Goal: Task Accomplishment & Management: Manage account settings

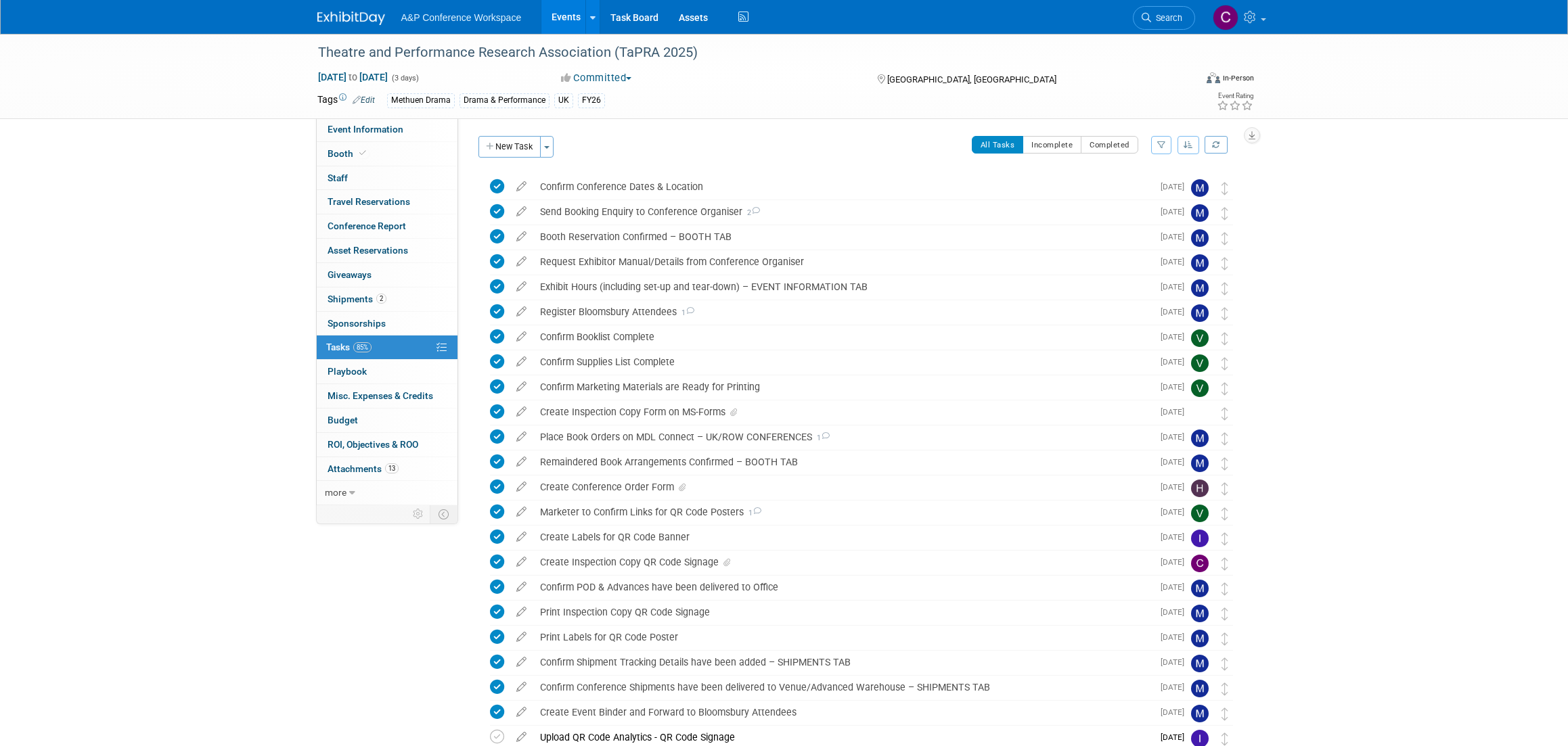
scroll to position [186, 0]
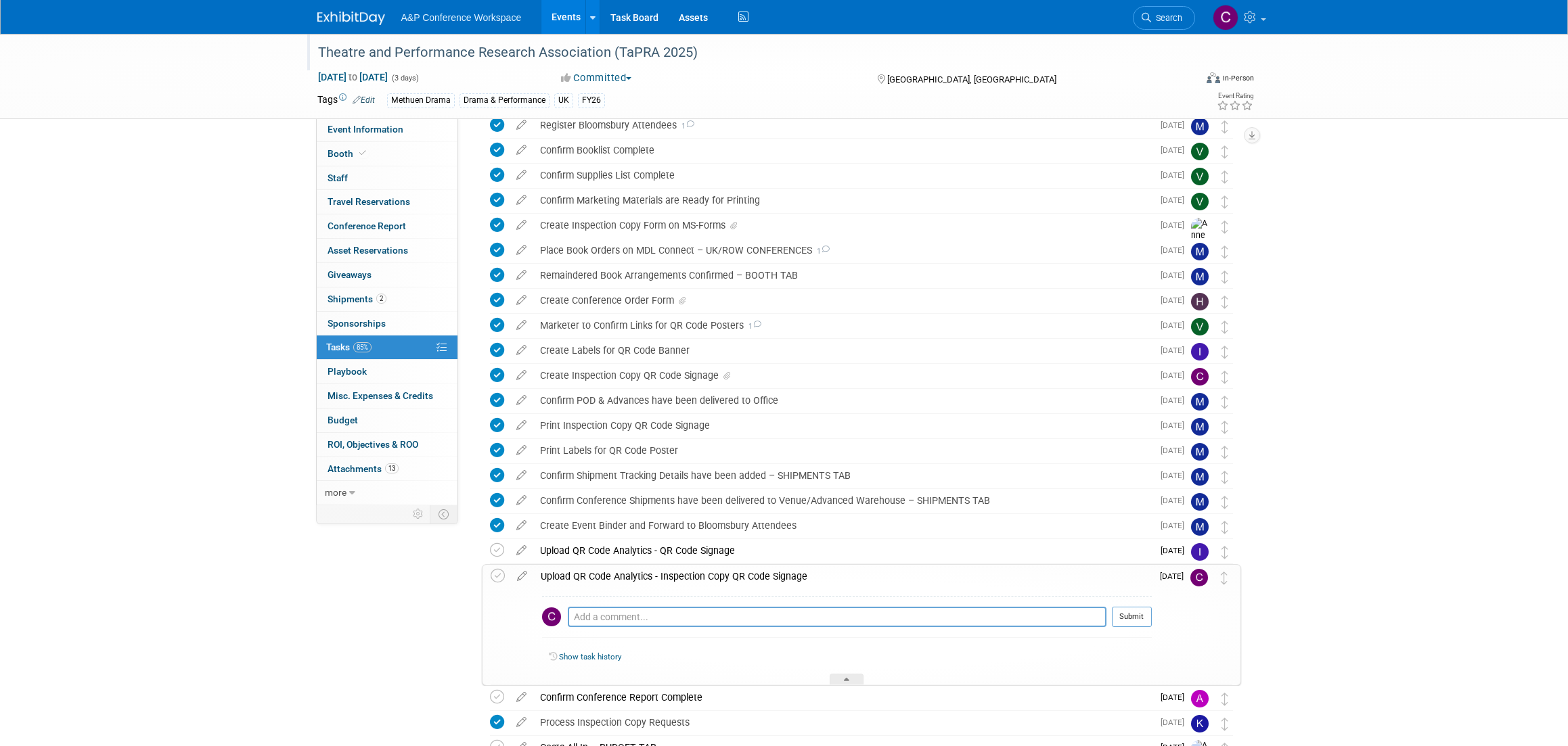
click at [622, 50] on div "Theatre and Performance Research Association (TaPRA 2025)" at bounding box center [743, 53] width 861 height 24
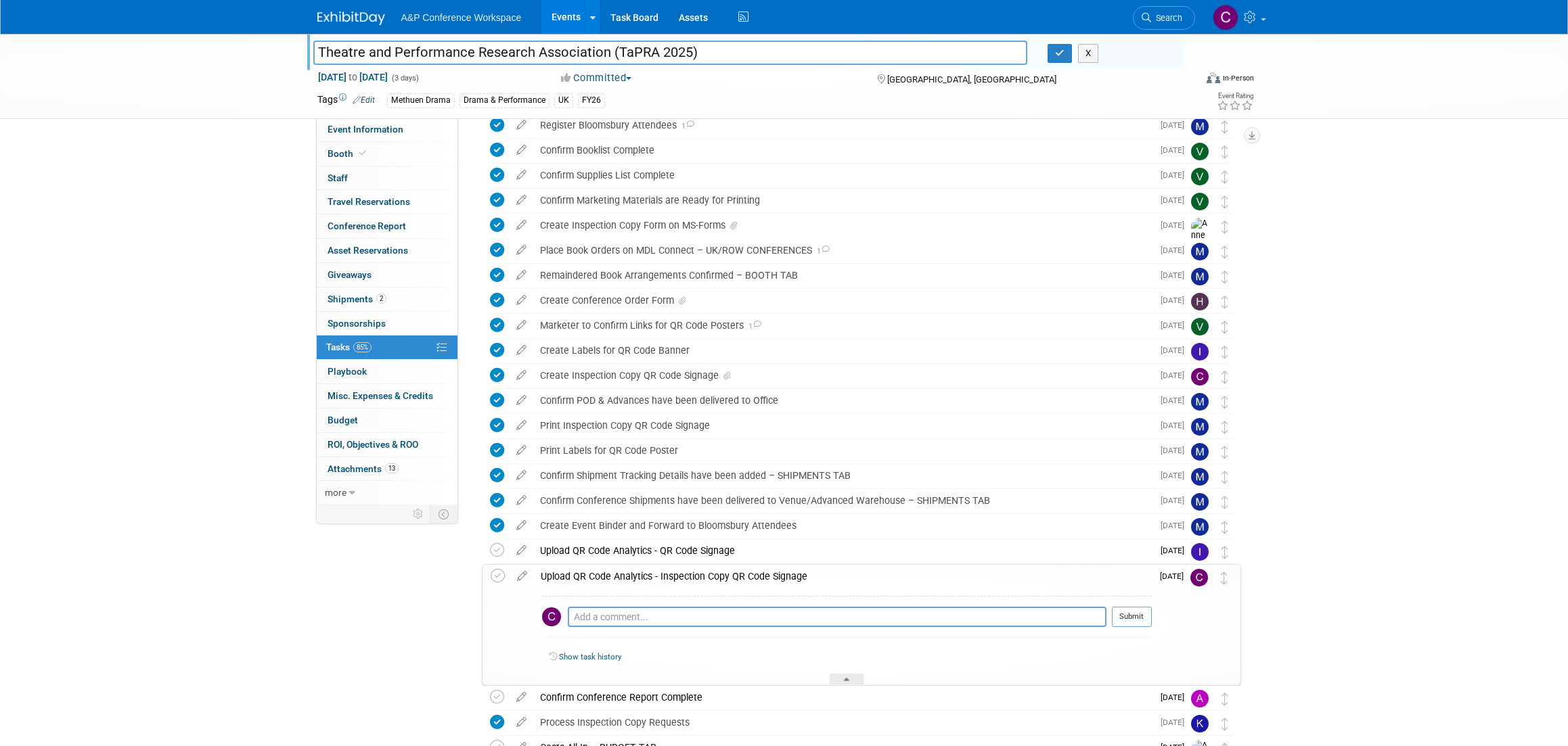
click at [622, 50] on input "Theatre and Performance Research Association (TaPRA 2025)" at bounding box center [670, 52] width 715 height 24
click at [615, 373] on div "Create Inspection Copy QR Code Signage" at bounding box center [843, 375] width 619 height 23
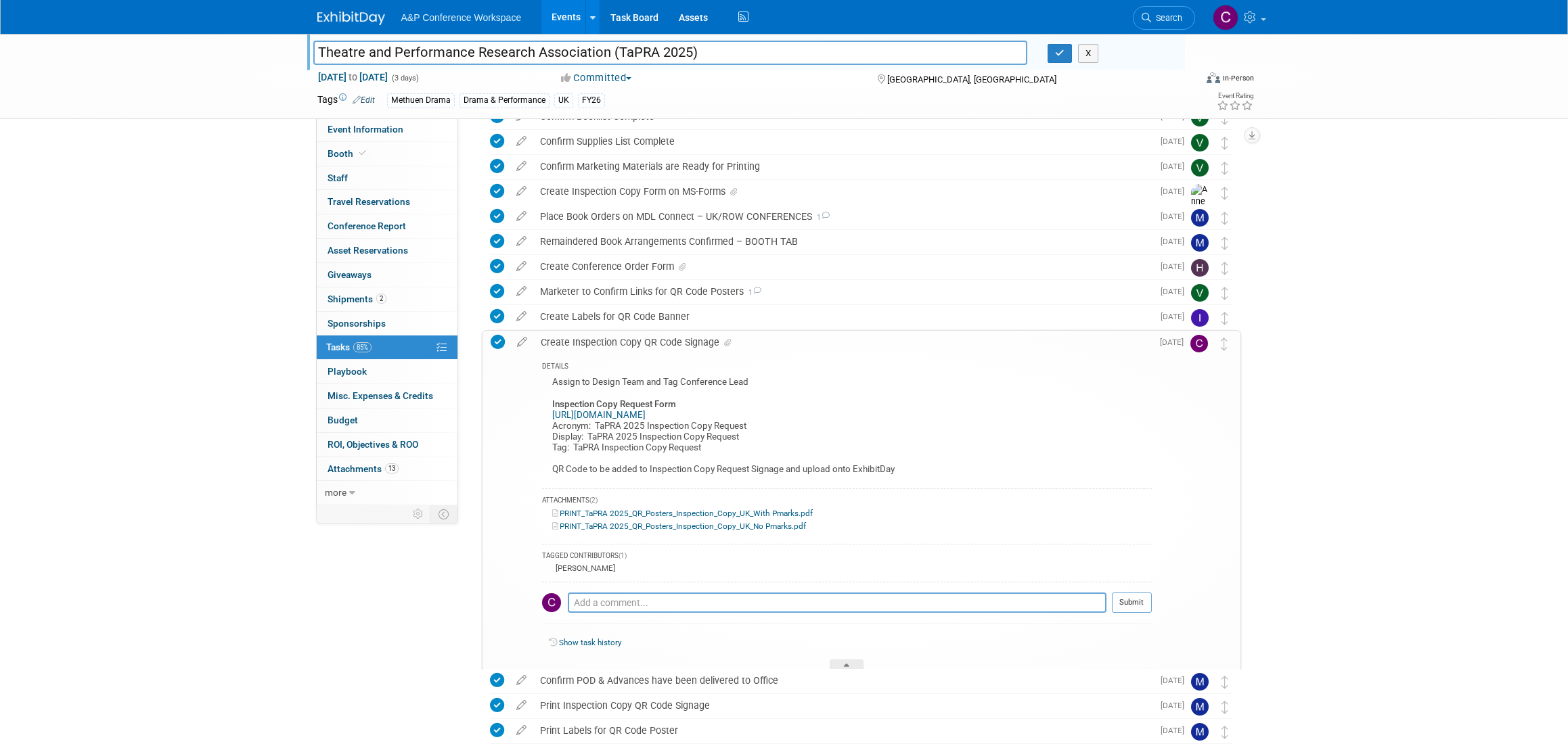
scroll to position [230, 0]
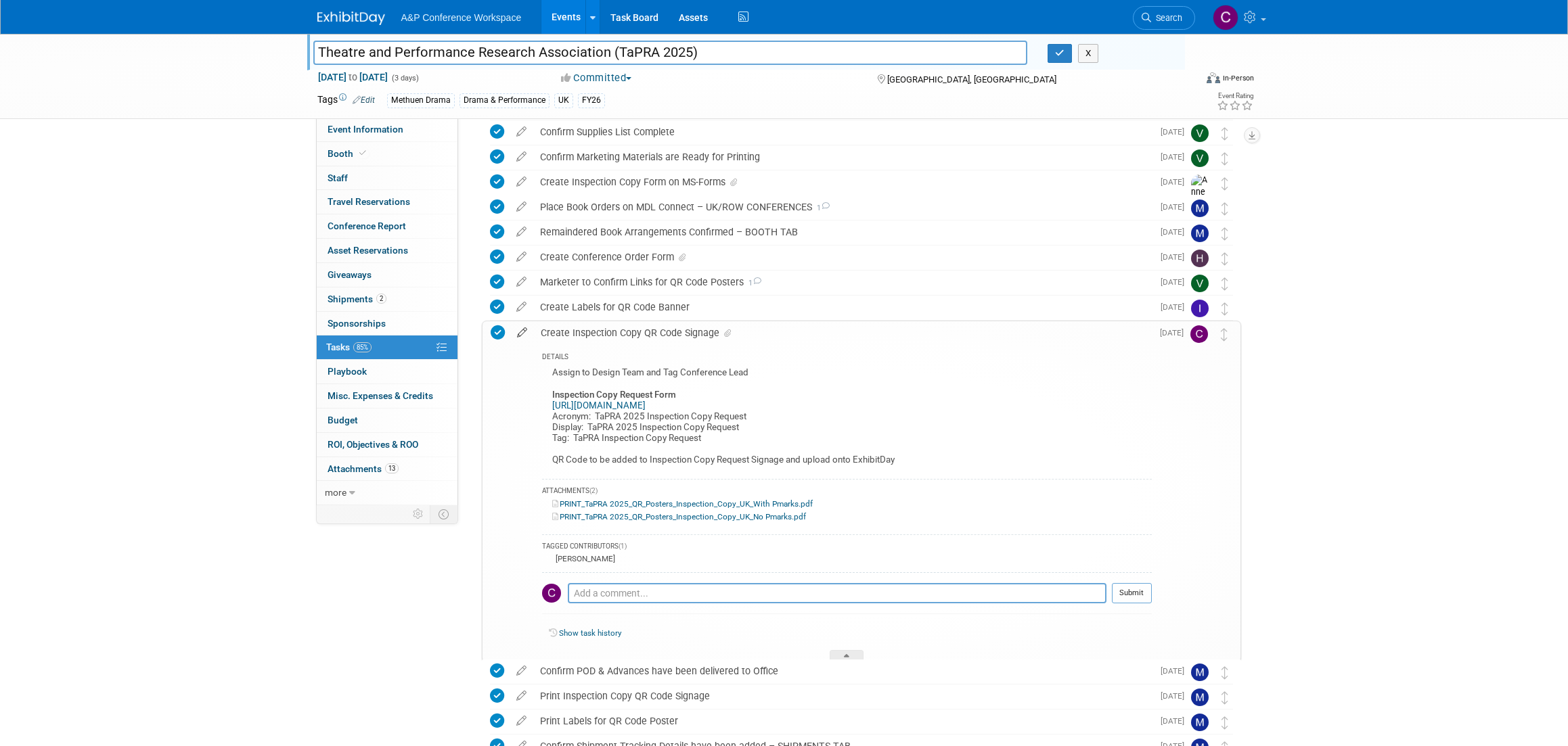
click at [522, 332] on icon at bounding box center [522, 330] width 24 height 17
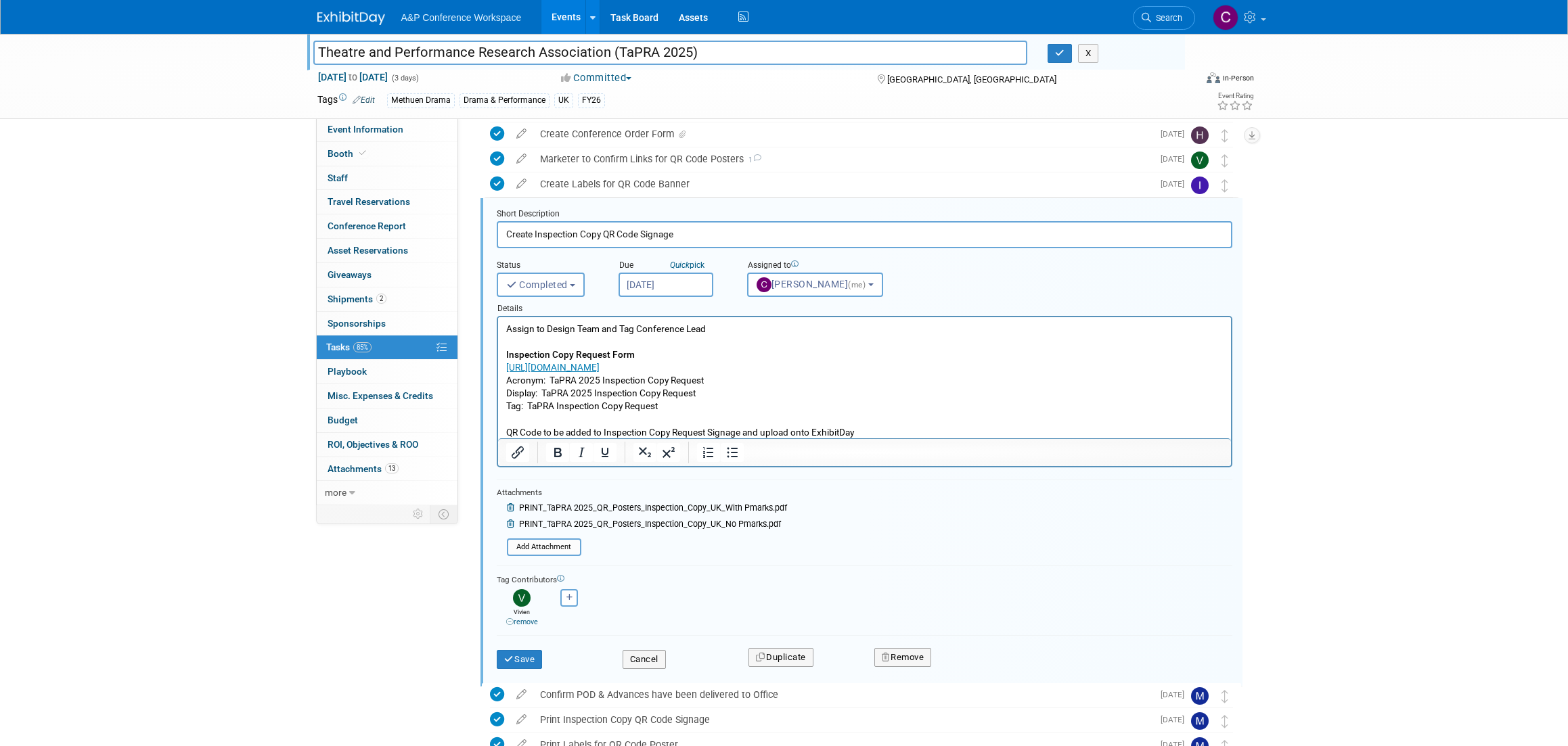
scroll to position [359, 0]
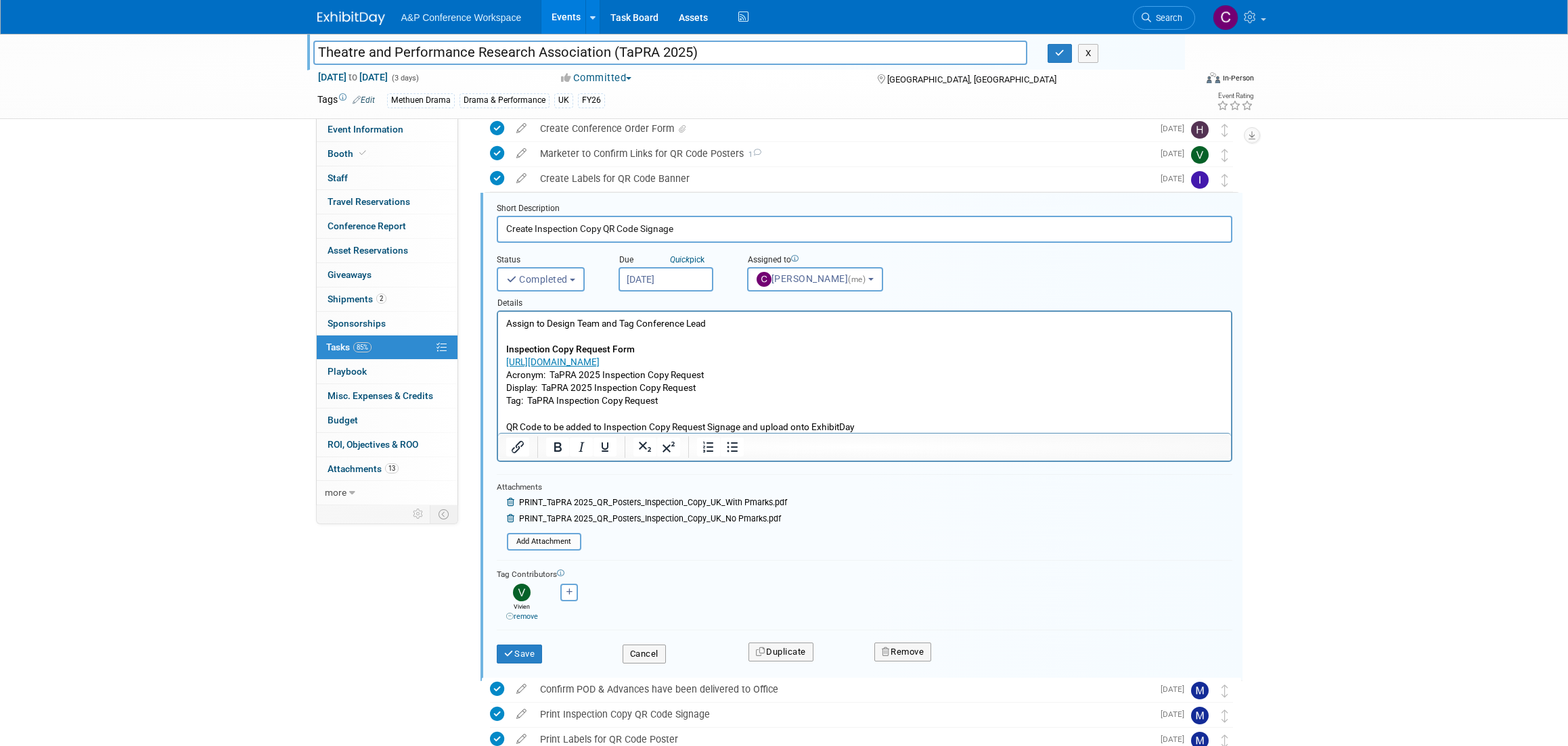
click at [542, 387] on p "Assign to Design Team and Tag Conference Lead Inspection Copy Request Form http…" at bounding box center [864, 375] width 718 height 116
drag, startPoint x: 528, startPoint y: 400, endPoint x: 660, endPoint y: 403, distance: 132.0
click at [660, 403] on p "Assign to Design Team and Tag Conference Lead Inspection Copy Request Form http…" at bounding box center [864, 375] width 718 height 116
copy p "TaPRA Inspection Copy Request"
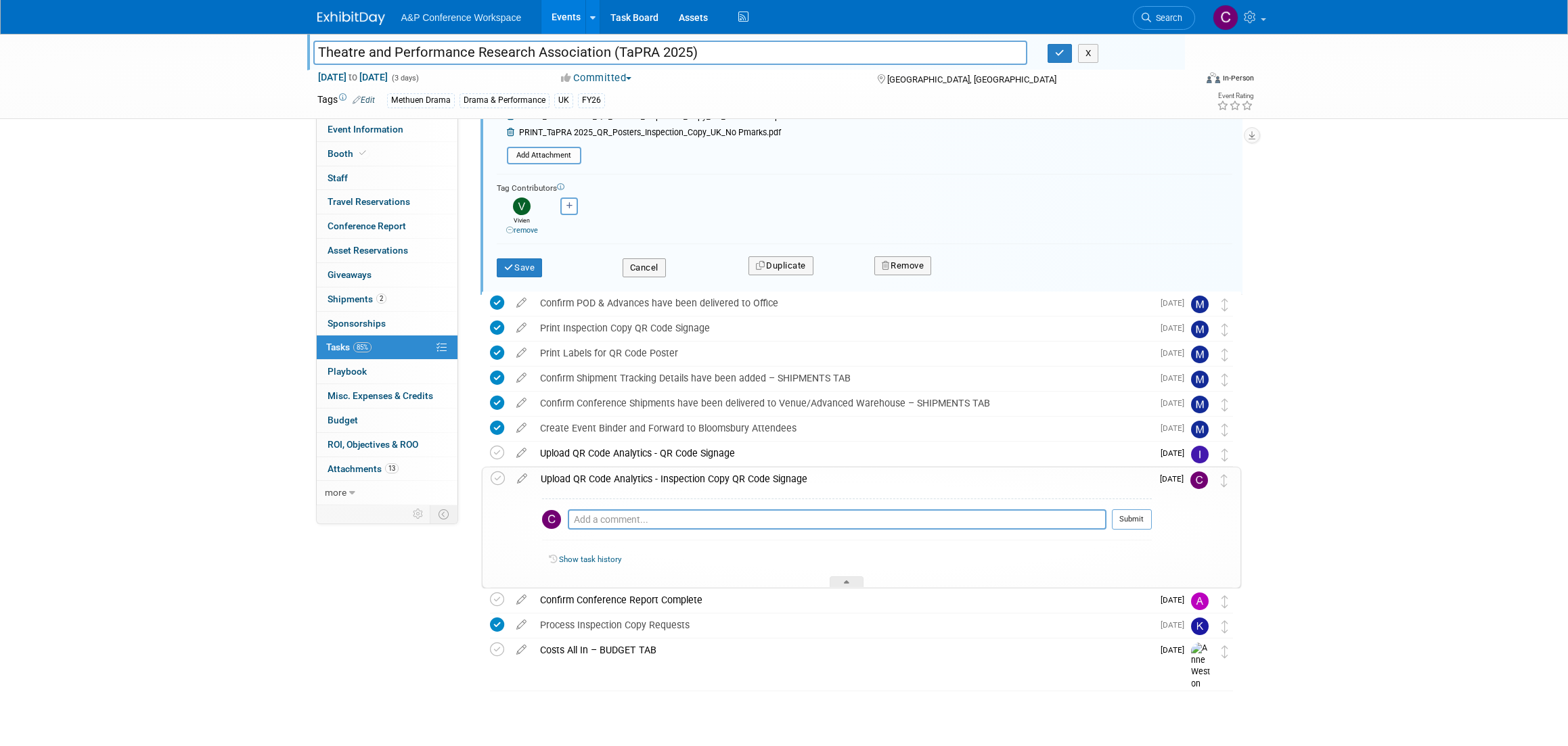
scroll to position [745, 0]
click at [520, 478] on icon at bounding box center [522, 477] width 24 height 17
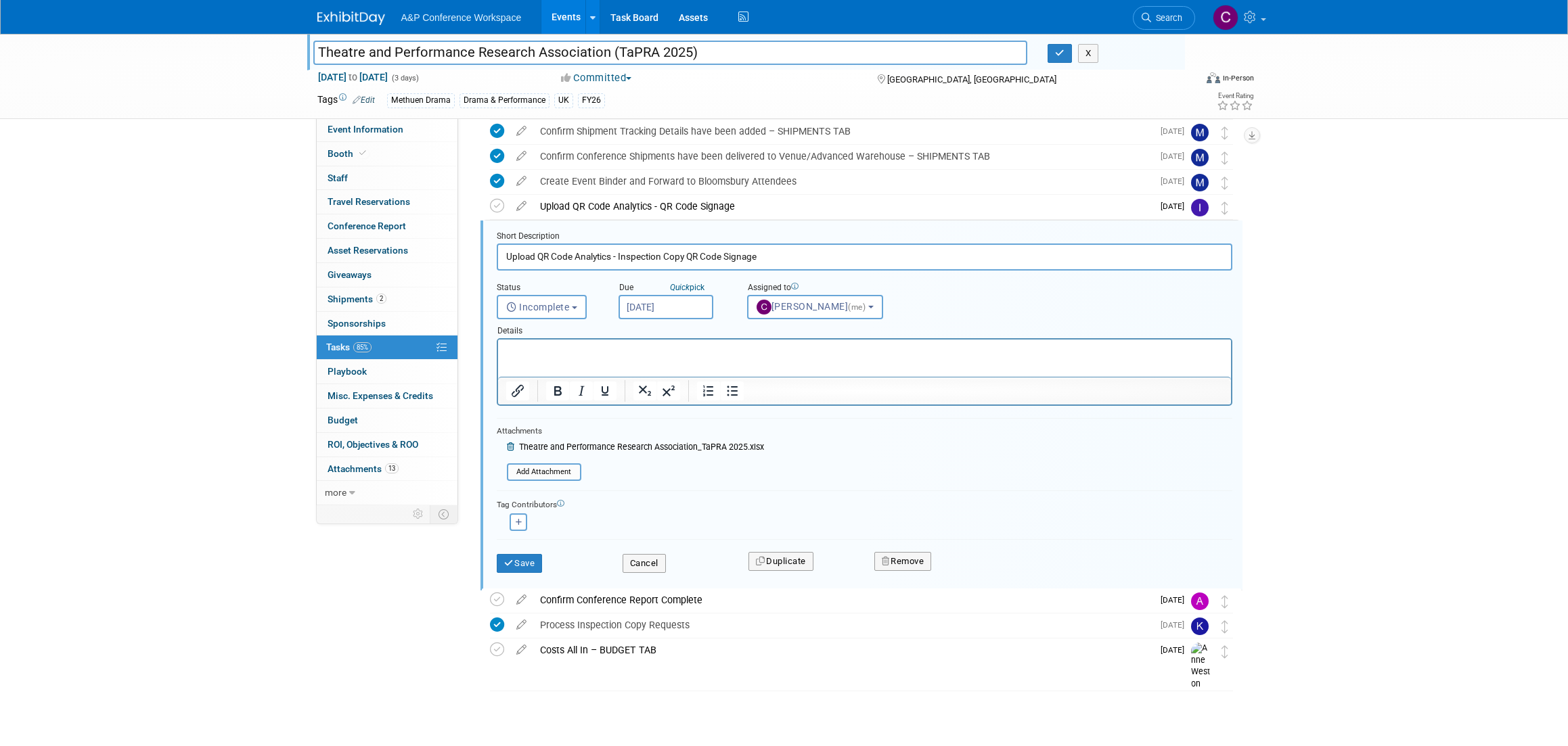
scroll to position [991, 0]
click at [535, 562] on button "Save" at bounding box center [520, 564] width 46 height 19
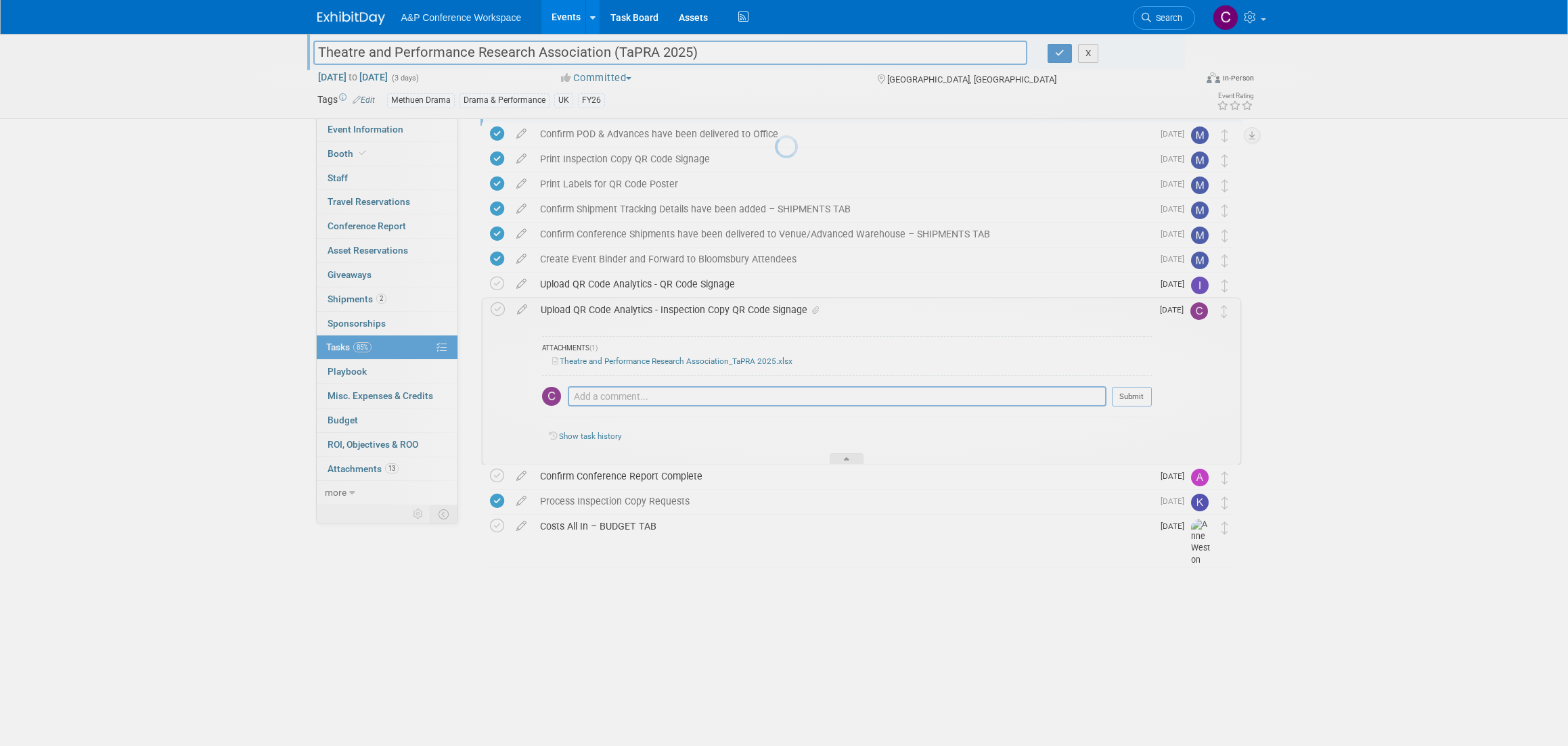
scroll to position [908, 0]
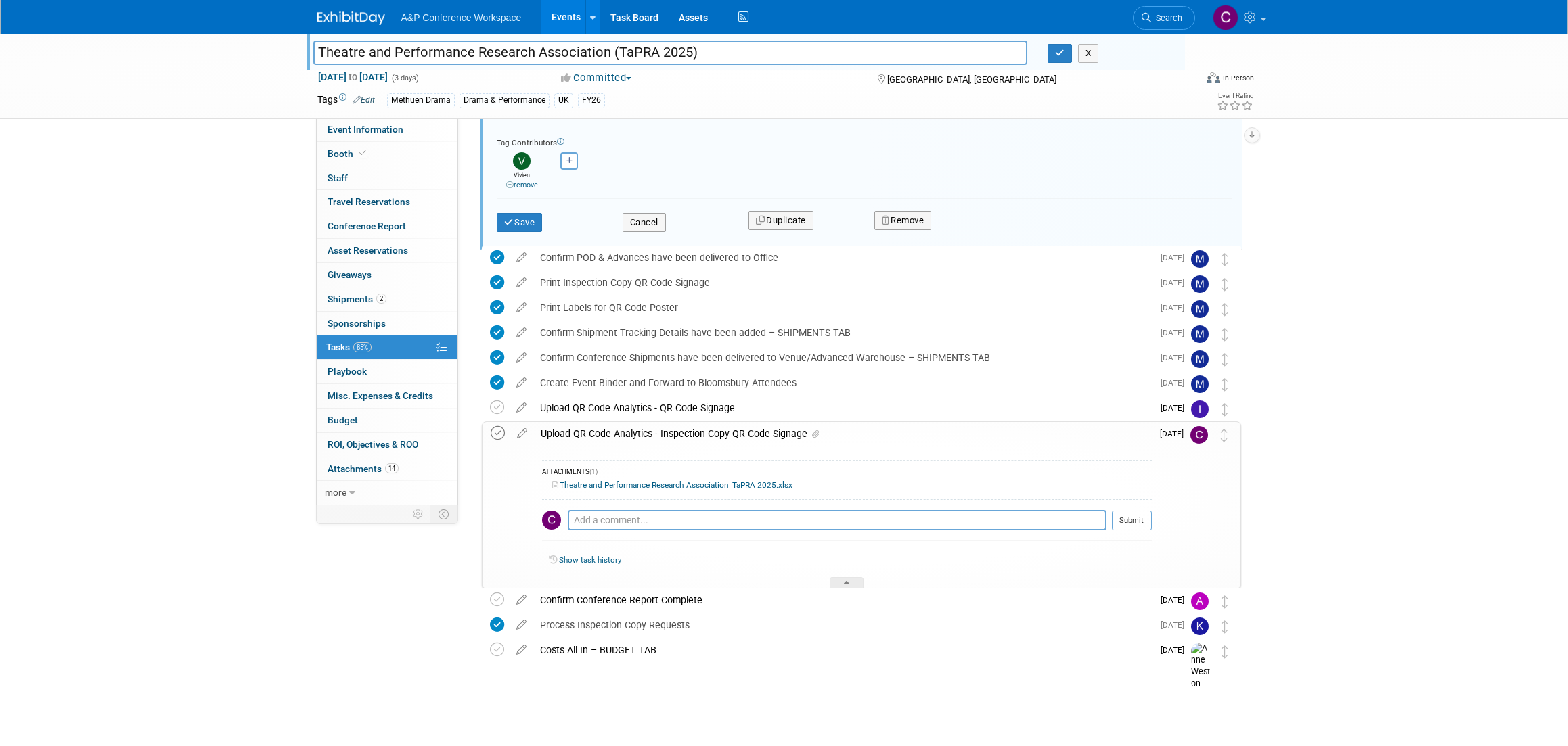
click at [495, 427] on icon at bounding box center [498, 434] width 14 height 14
click at [1153, 16] on span "Search" at bounding box center [1167, 18] width 31 height 10
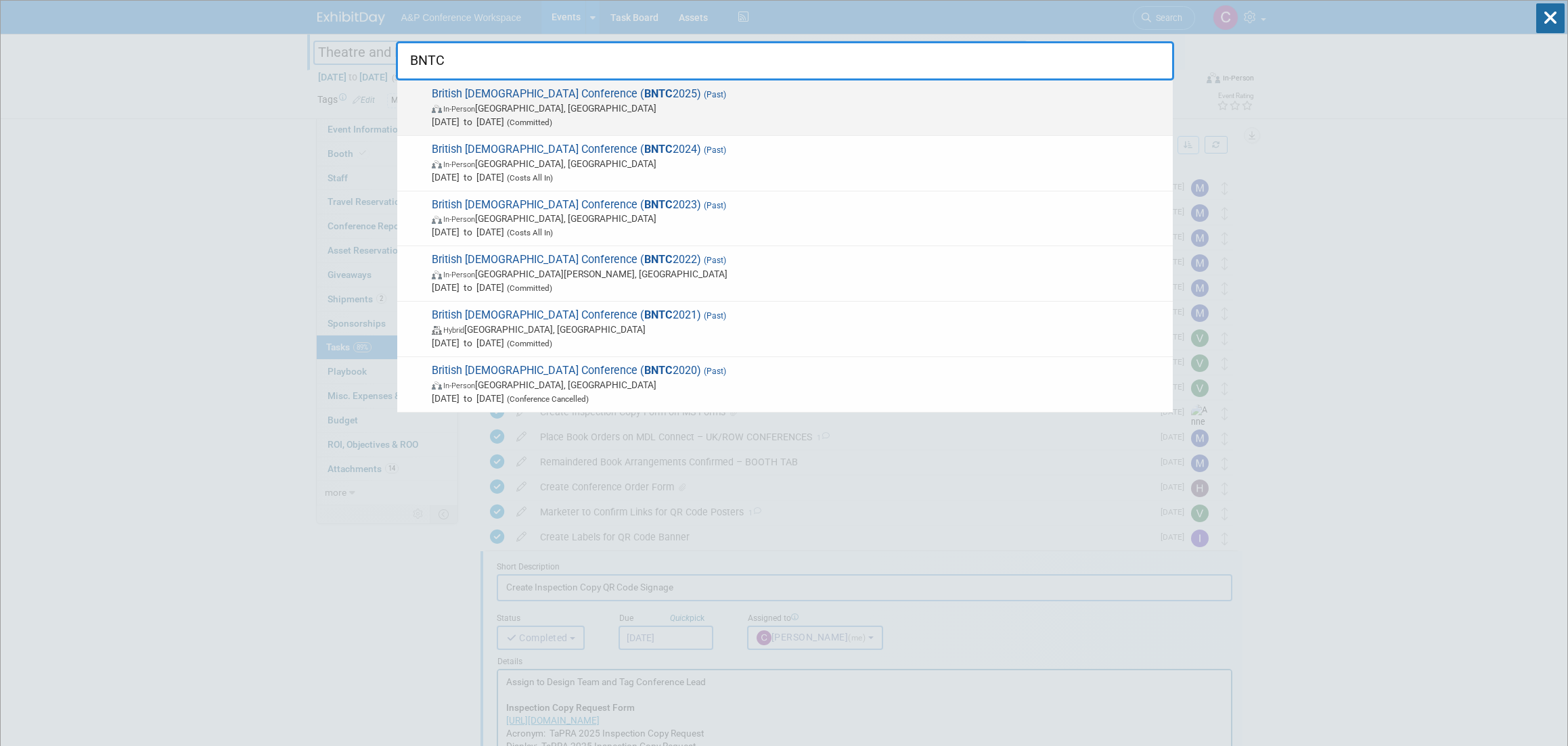
type input "BNTC"
click at [564, 96] on span "British New Testament Conference ( BNTC 2025) (Past) In-Person Manchester, Unit…" at bounding box center [796, 108] width 738 height 41
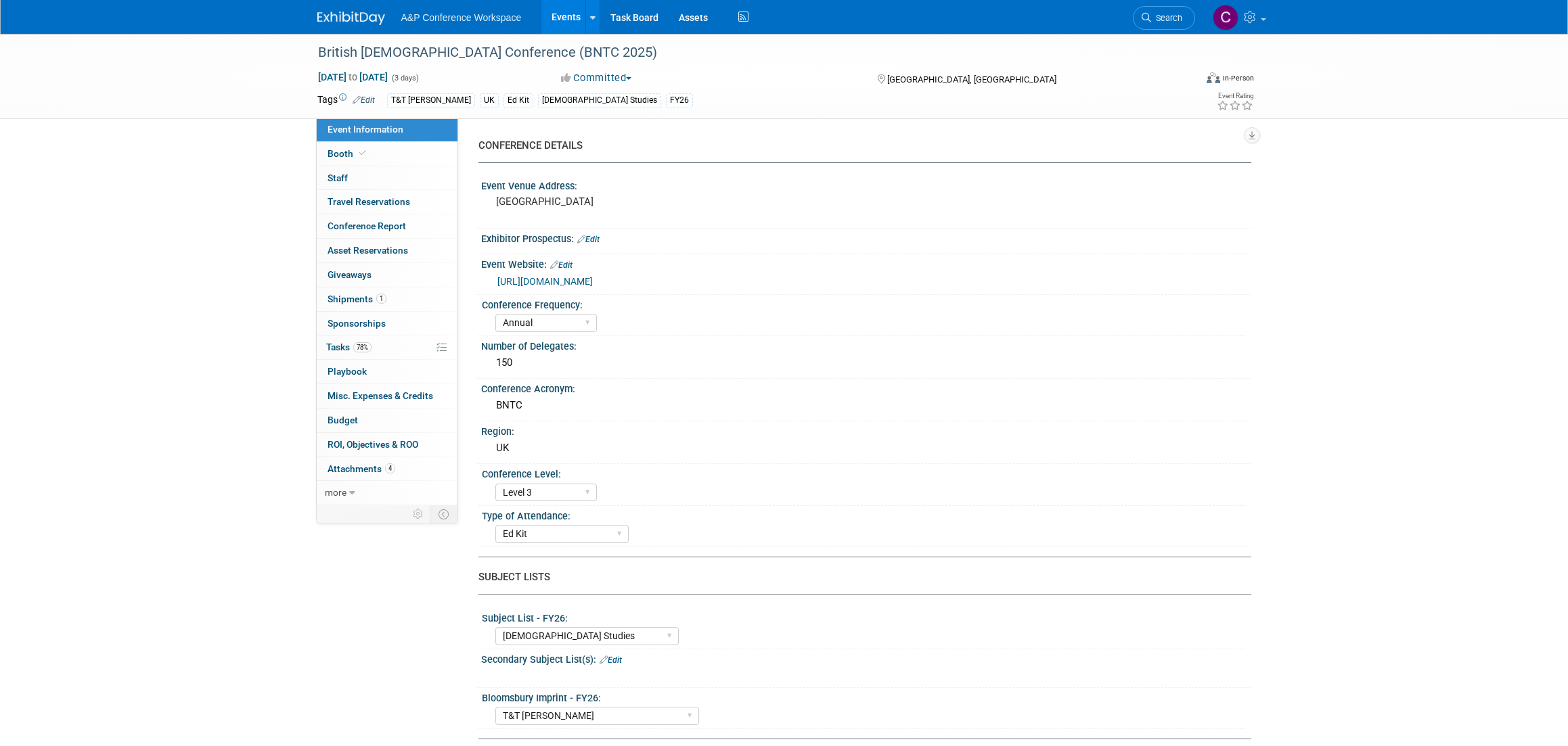
select select "Annual"
select select "Level 3"
select select "Ed Kit"
select select "[DEMOGRAPHIC_DATA] Studies"
select select "T&T [PERSON_NAME]"
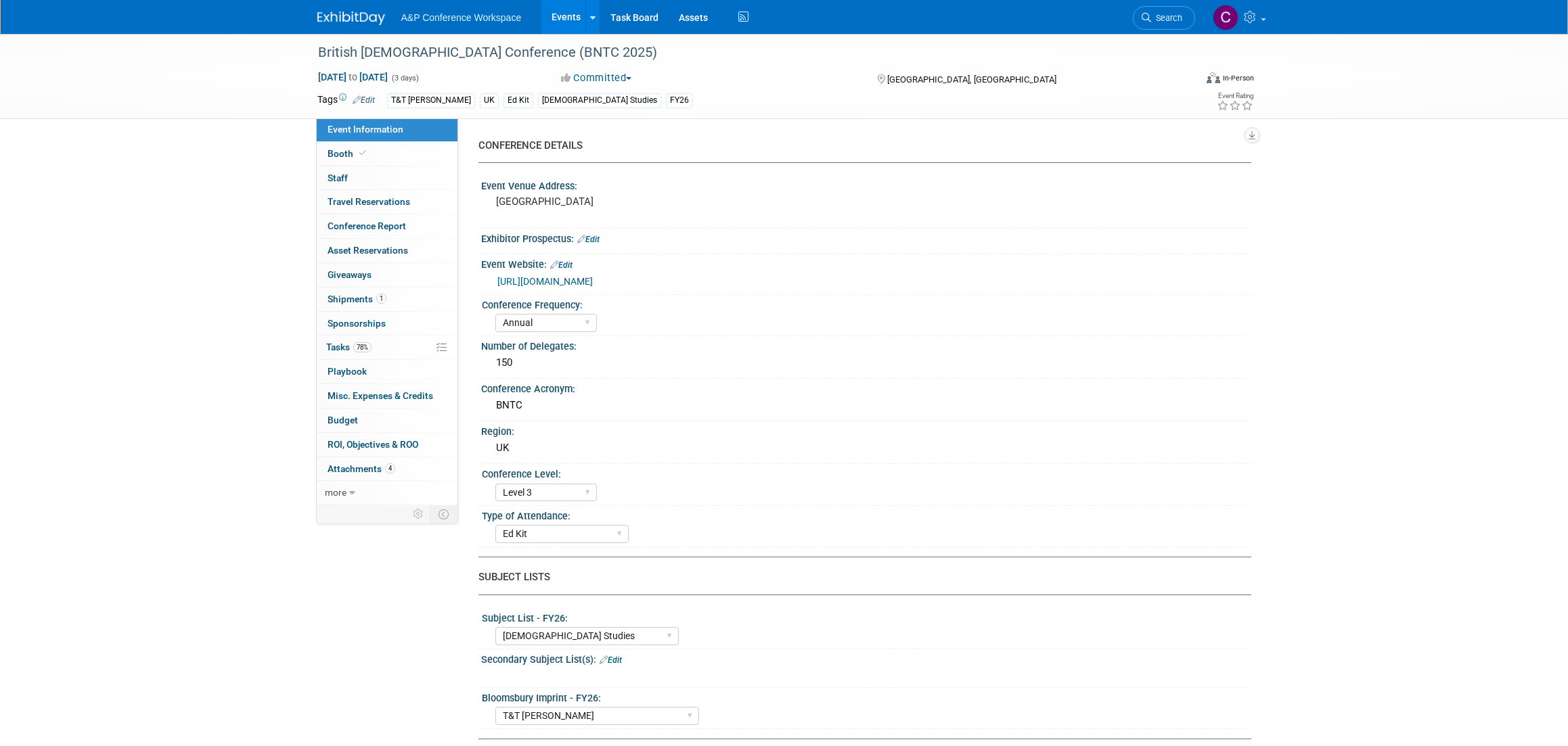
select select "[PERSON_NAME]"
select select "Networking/Commissioning"
click at [344, 342] on span "Tasks 78%" at bounding box center [348, 347] width 45 height 11
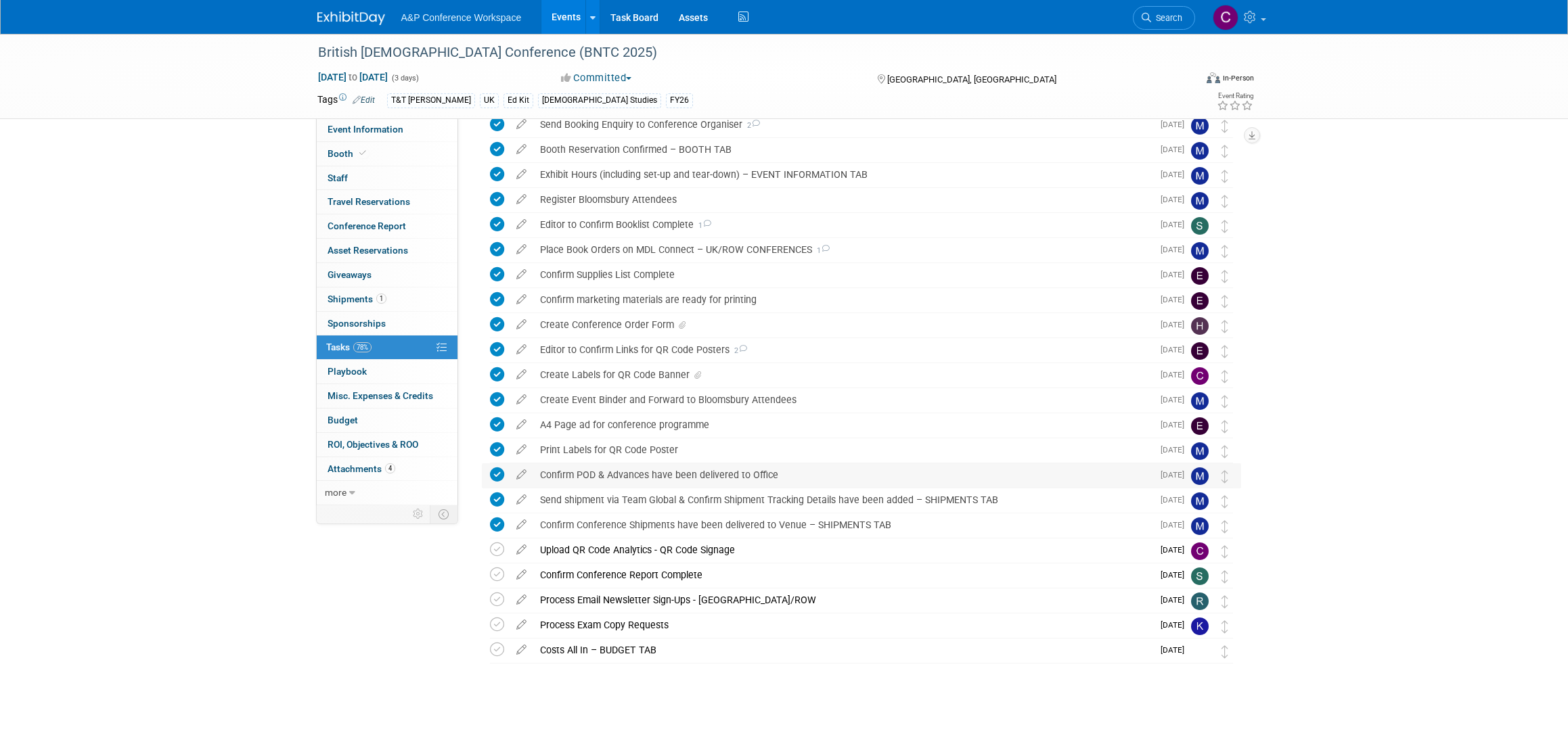
scroll to position [86, 0]
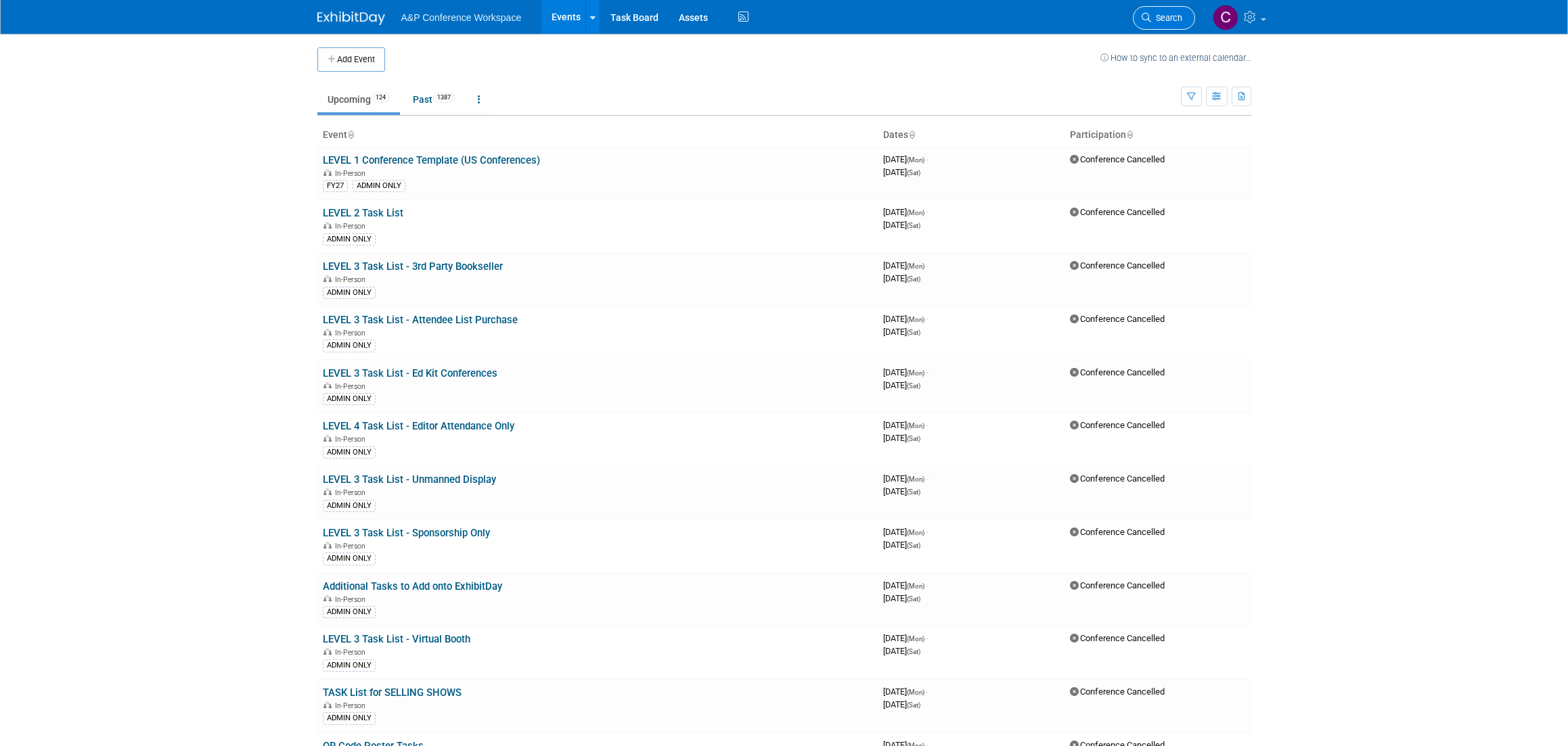
click at [1154, 19] on span "Search" at bounding box center [1167, 18] width 31 height 10
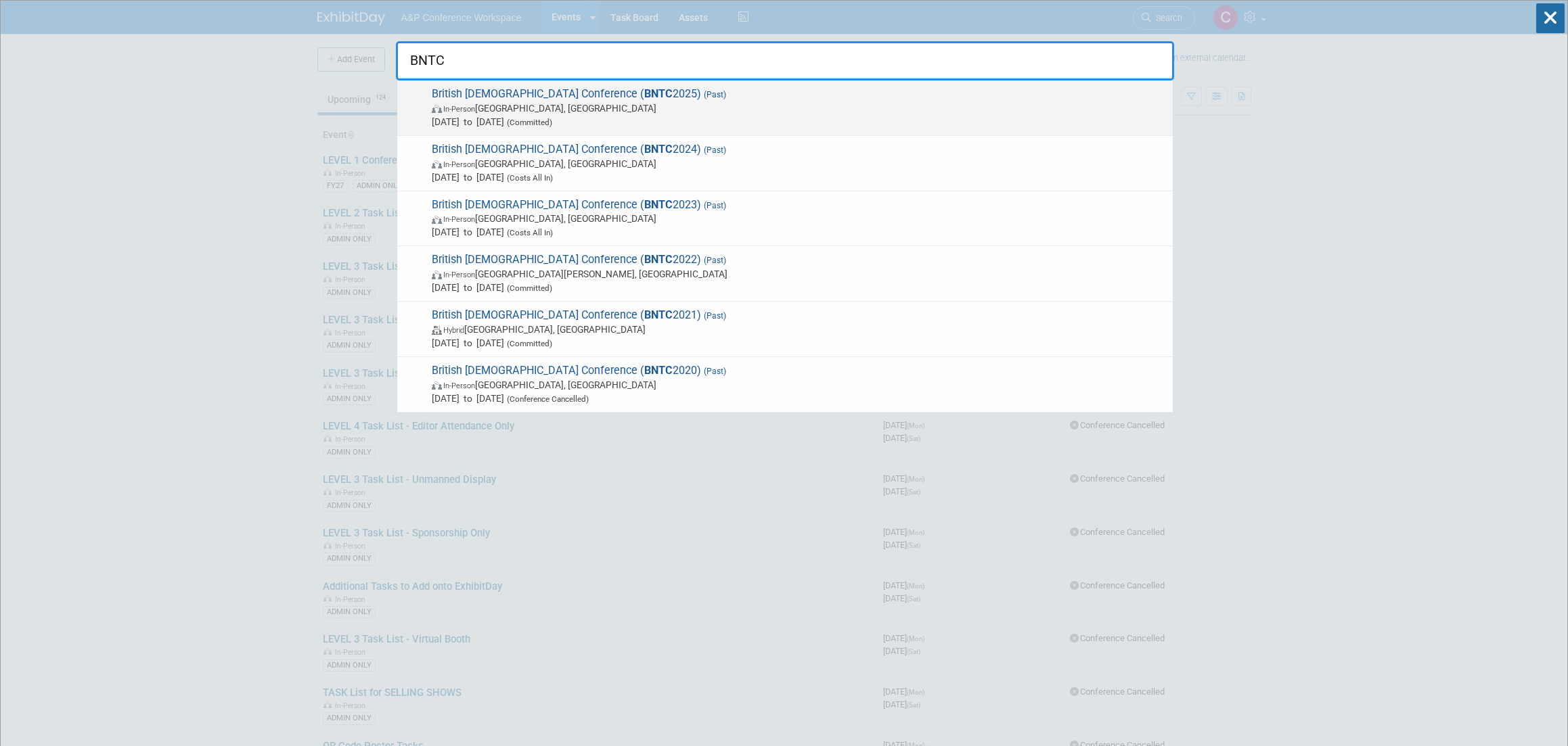
type input "BNTC"
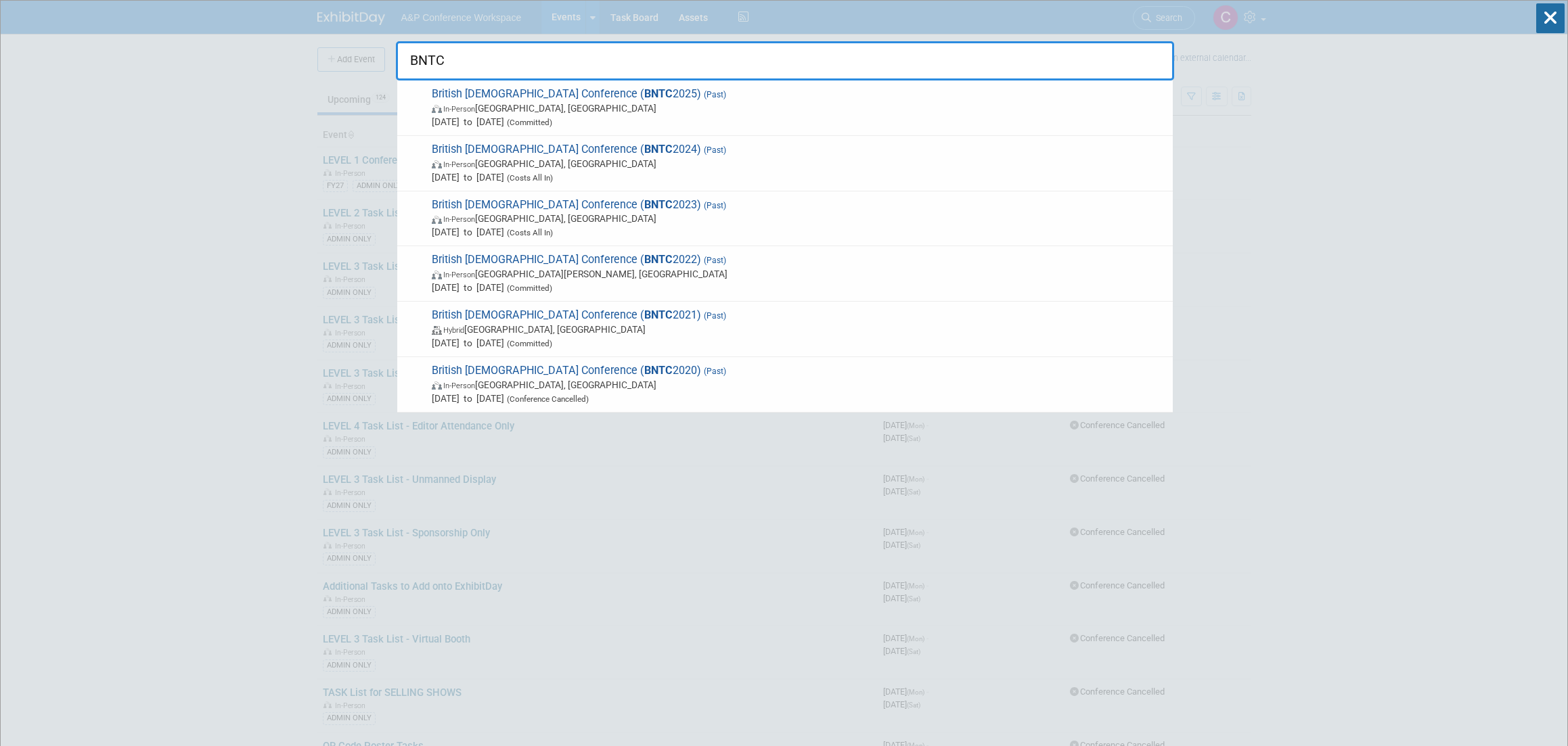
click at [644, 99] on strong "BNTC" at bounding box center [658, 94] width 29 height 13
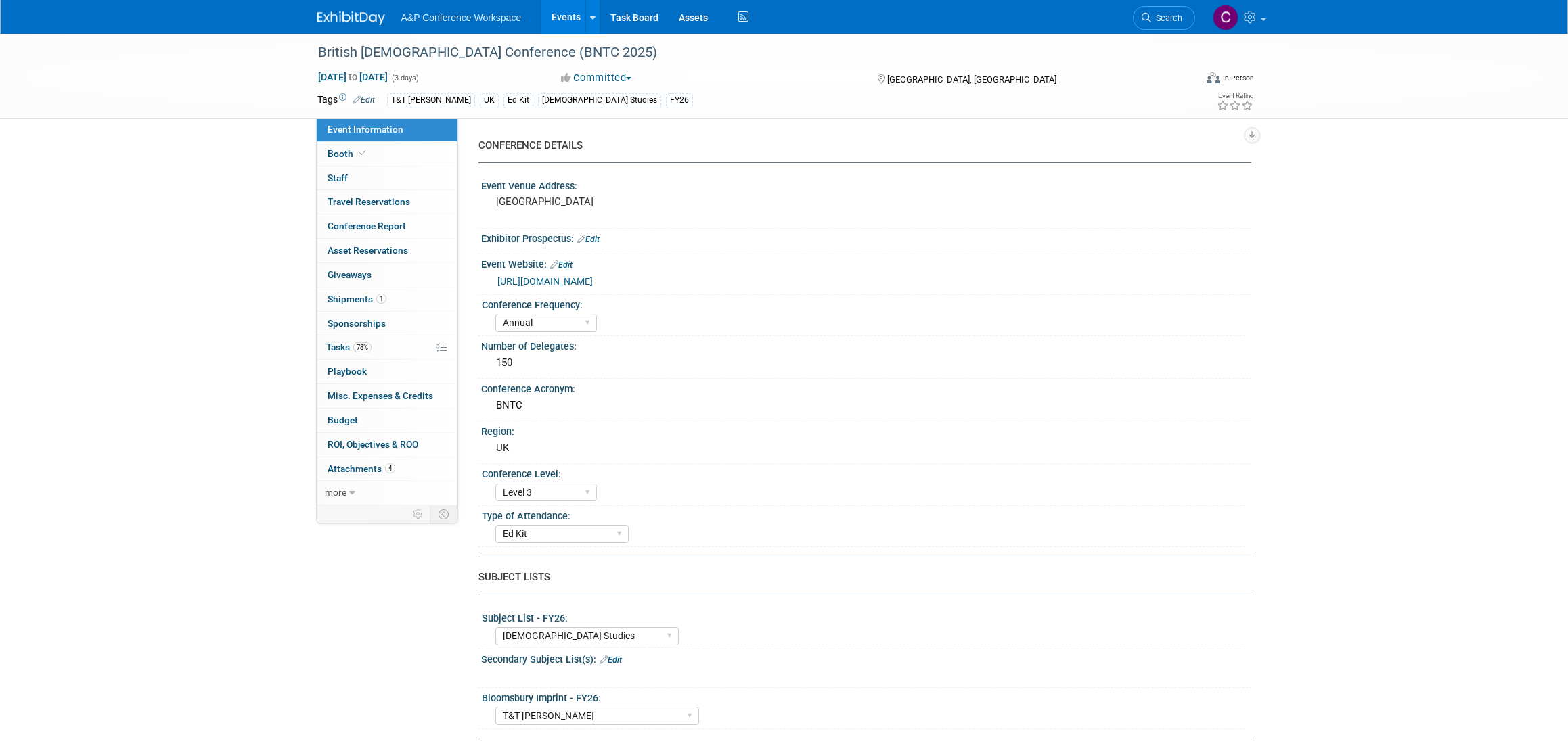
select select "Annual"
select select "Level 3"
select select "Ed Kit"
select select "[DEMOGRAPHIC_DATA] Studies"
select select "T&T [PERSON_NAME]"
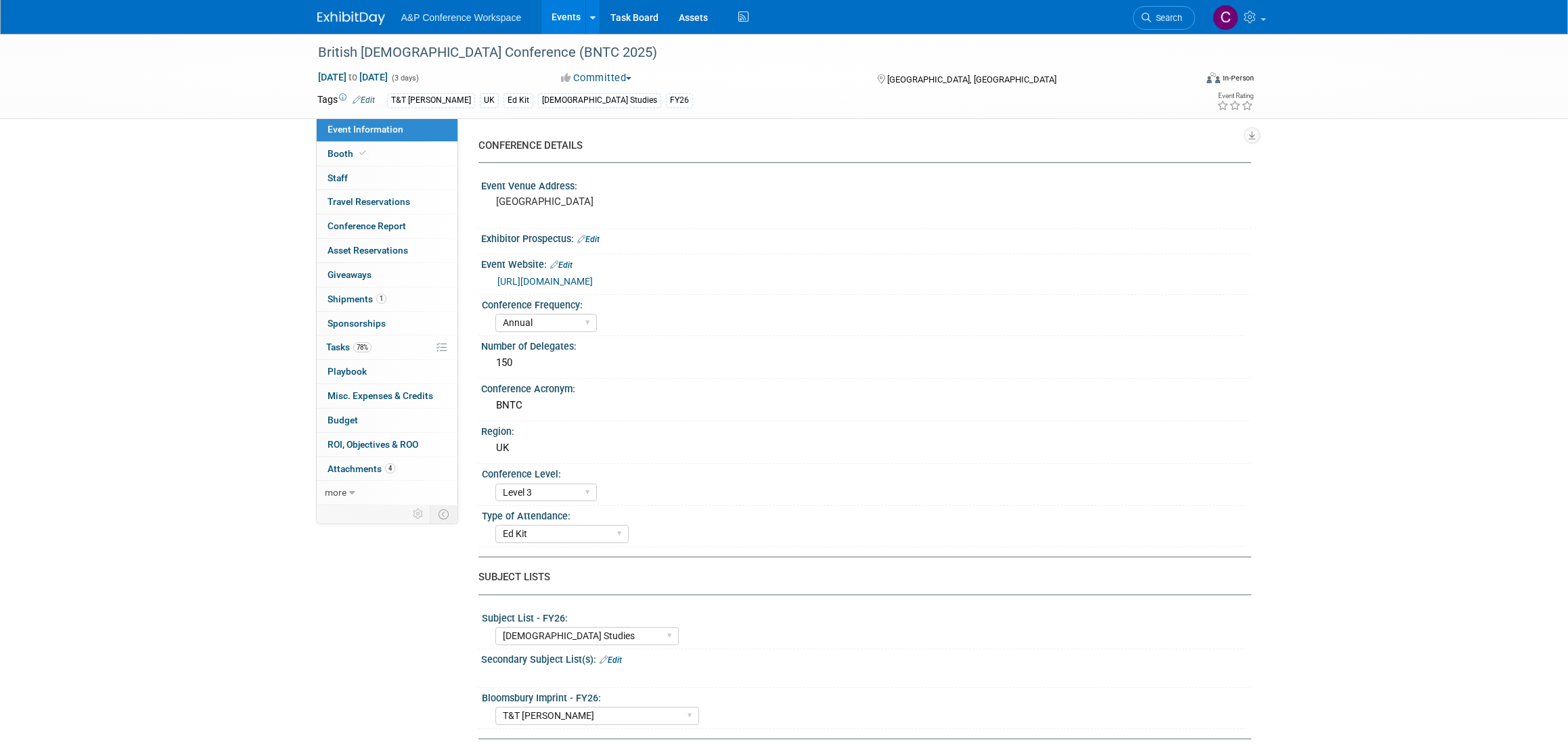
select select "[PERSON_NAME]"
select select "Networking/Commissioning"
click at [335, 342] on span "Tasks 78%" at bounding box center [348, 347] width 45 height 11
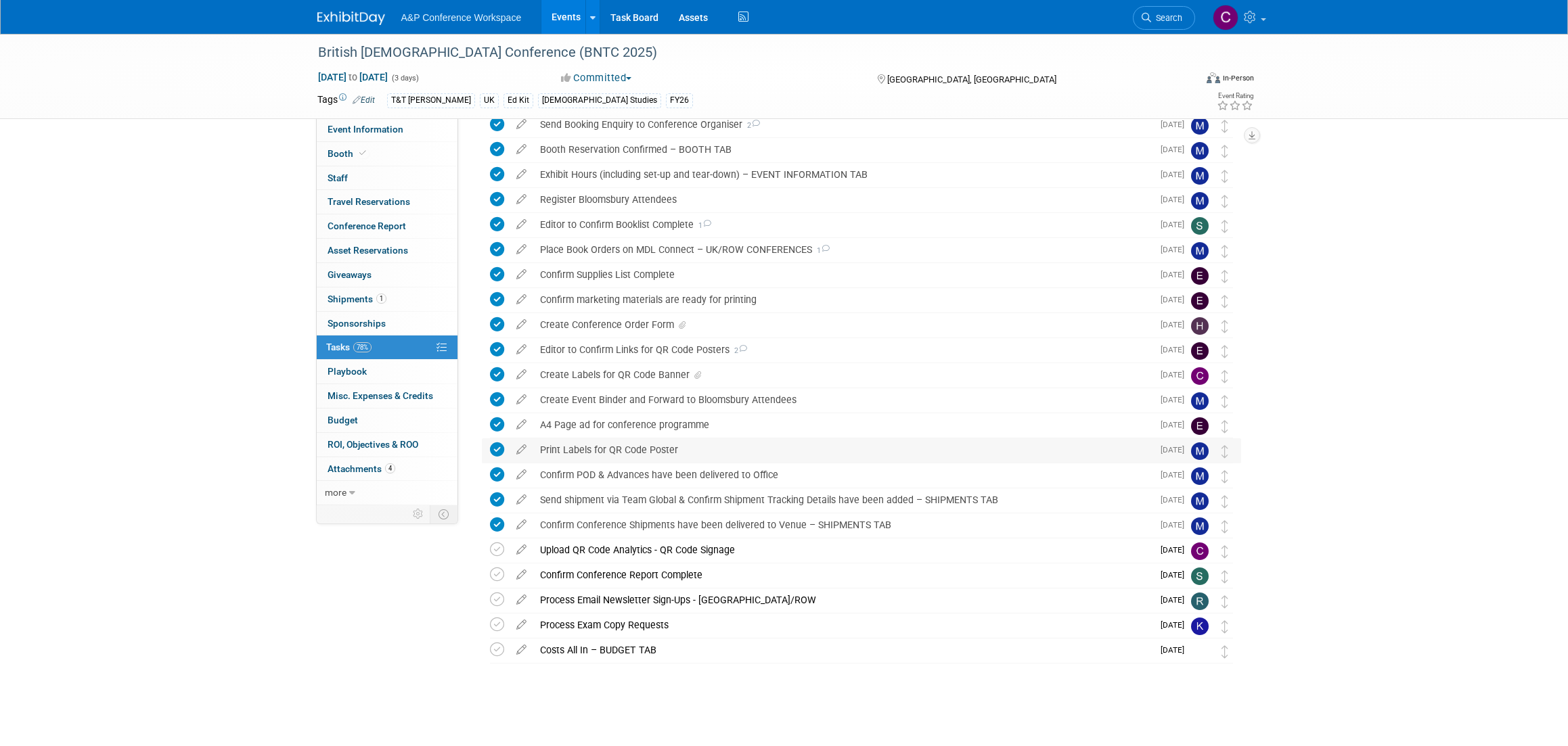
scroll to position [86, 0]
